Goal: Information Seeking & Learning: Learn about a topic

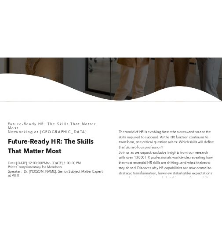
scroll to position [246, 0]
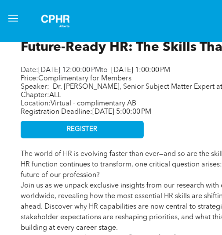
click at [53, 91] on span "Dr. [PERSON_NAME], Senior Subject Matter Expert at AIHR" at bounding box center [146, 86] width 187 height 7
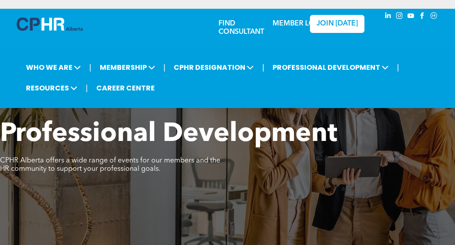
scroll to position [335, 0]
